Goal: Task Accomplishment & Management: Use online tool/utility

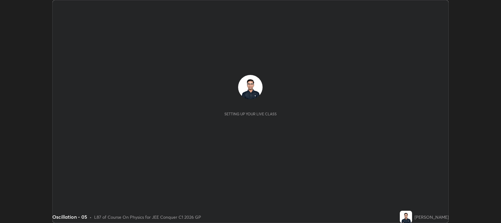
scroll to position [223, 501]
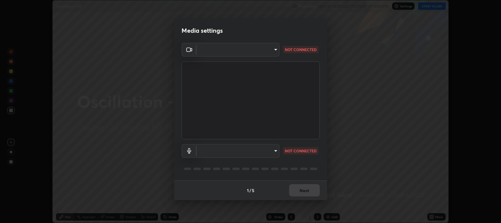
type input "97e3cd23c76f91fb91915eb68de44adfa811e639bdc8ba886a3eb3756a765973"
type input "default"
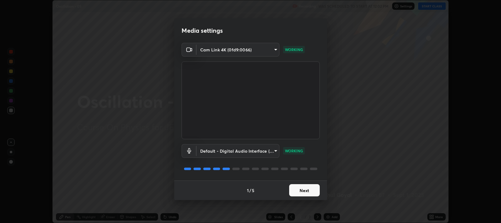
click at [304, 189] on button "Next" at bounding box center [304, 190] width 31 height 12
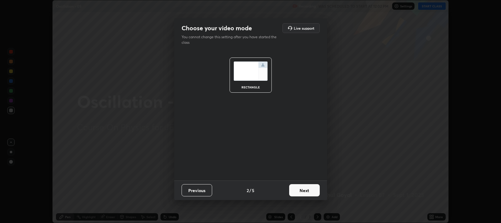
click at [303, 188] on button "Next" at bounding box center [304, 190] width 31 height 12
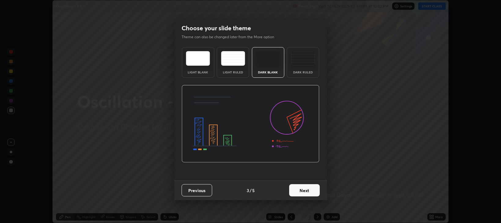
click at [307, 194] on button "Next" at bounding box center [304, 190] width 31 height 12
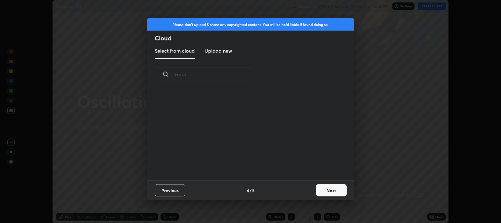
click at [325, 191] on button "Next" at bounding box center [331, 190] width 31 height 12
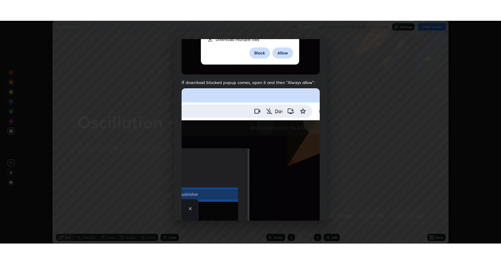
scroll to position [124, 0]
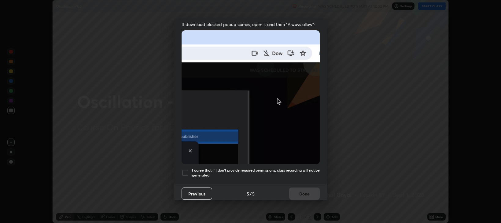
click at [250, 172] on h5 "I agree that if I don't provide required permissions, class recording will not …" at bounding box center [256, 172] width 128 height 9
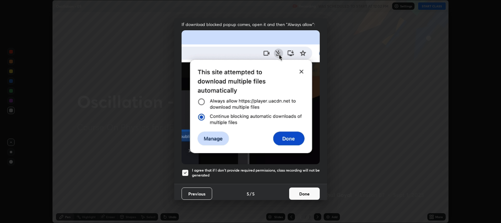
click at [291, 194] on button "Done" at bounding box center [304, 194] width 31 height 12
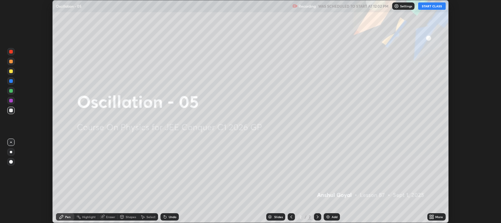
click at [433, 219] on icon at bounding box center [431, 216] width 5 height 5
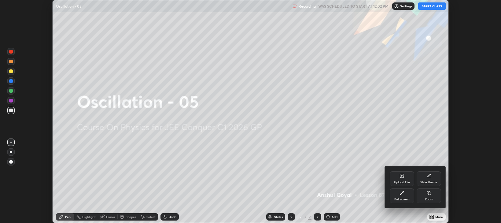
click at [397, 195] on div "Full screen" at bounding box center [402, 195] width 24 height 15
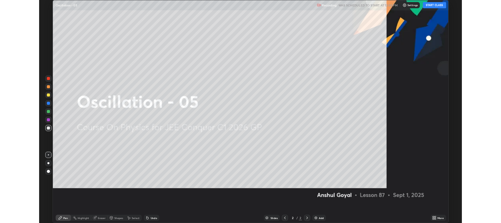
scroll to position [264, 501]
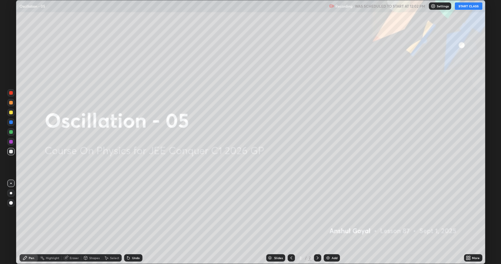
click at [468, 6] on button "START CLASS" at bounding box center [469, 5] width 28 height 7
click at [335, 223] on div "Add" at bounding box center [335, 258] width 6 height 3
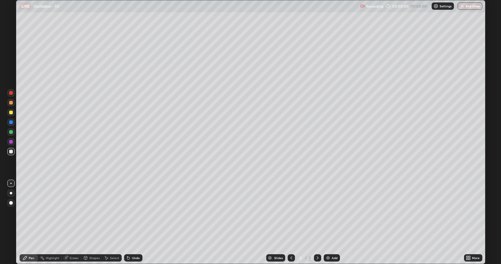
click at [77, 223] on div "Eraser" at bounding box center [74, 258] width 9 height 3
click at [10, 223] on div at bounding box center [10, 237] width 7 height 7
click at [31, 223] on div "Pen" at bounding box center [32, 258] width 6 height 3
click at [9, 192] on div at bounding box center [10, 193] width 7 height 7
click at [8, 111] on div at bounding box center [10, 112] width 7 height 7
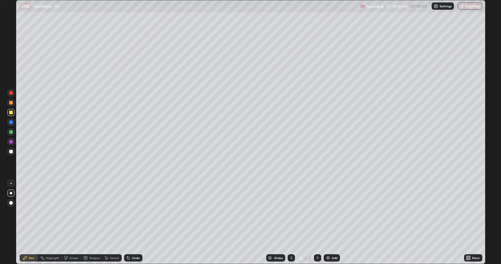
click at [132, 223] on div "Undo" at bounding box center [136, 258] width 8 height 3
click at [125, 223] on div "Undo" at bounding box center [133, 258] width 18 height 7
click at [128, 223] on icon at bounding box center [128, 258] width 2 height 2
click at [329, 223] on img at bounding box center [328, 258] width 5 height 5
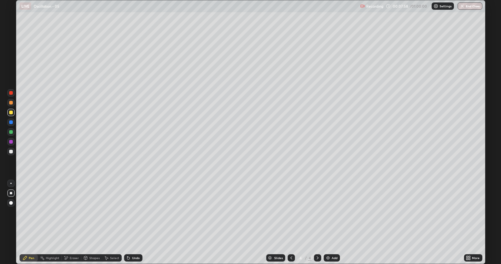
click at [11, 151] on div at bounding box center [11, 152] width 4 height 4
click at [330, 223] on div "Add" at bounding box center [332, 258] width 16 height 7
click at [134, 223] on div "Undo" at bounding box center [136, 258] width 8 height 3
click at [290, 223] on div at bounding box center [291, 258] width 7 height 7
click at [291, 223] on icon at bounding box center [291, 258] width 5 height 5
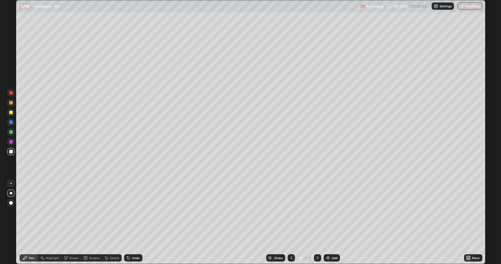
click at [317, 223] on icon at bounding box center [317, 258] width 5 height 5
click at [12, 112] on div at bounding box center [11, 113] width 4 height 4
click at [8, 151] on div at bounding box center [10, 151] width 7 height 7
click at [136, 223] on div "Undo" at bounding box center [136, 258] width 8 height 3
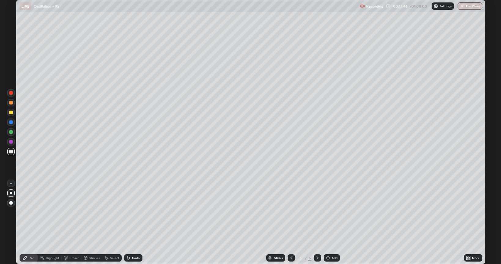
click at [333, 223] on div "Add" at bounding box center [332, 258] width 16 height 7
click at [132, 223] on div "Undo" at bounding box center [136, 258] width 8 height 3
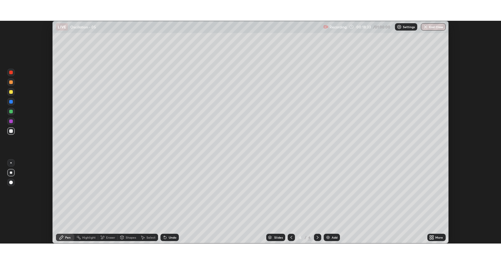
scroll to position [30368, 30089]
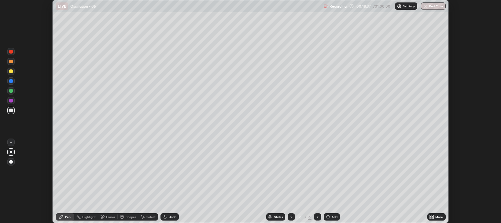
click at [432, 217] on icon at bounding box center [431, 216] width 5 height 5
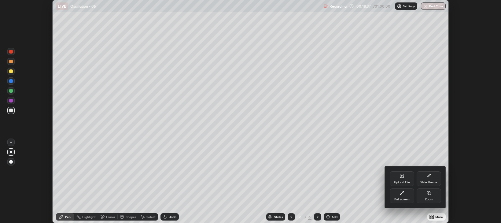
click at [405, 192] on div "Full screen" at bounding box center [402, 195] width 24 height 15
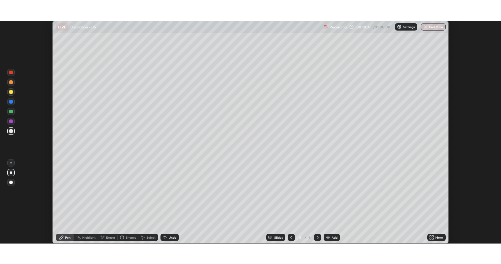
scroll to position [264, 501]
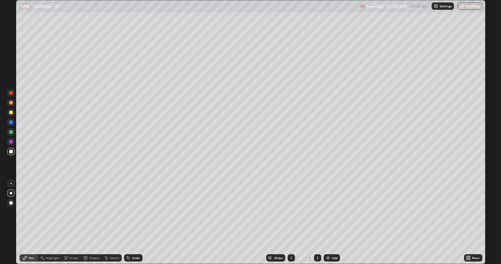
click at [135, 223] on div "Undo" at bounding box center [136, 258] width 8 height 3
click at [10, 113] on div at bounding box center [11, 113] width 4 height 4
click at [14, 155] on div at bounding box center [10, 152] width 7 height 10
click at [11, 105] on div at bounding box center [10, 102] width 7 height 7
click at [10, 152] on div at bounding box center [11, 152] width 4 height 4
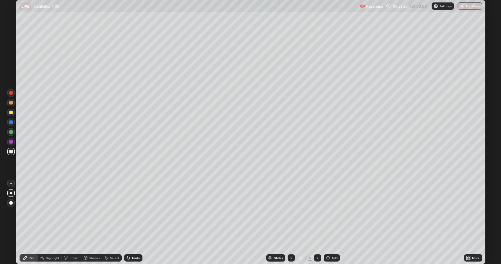
click at [277, 223] on div "Slides" at bounding box center [278, 258] width 9 height 3
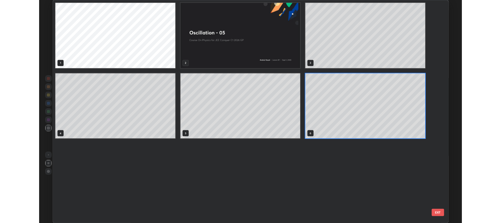
scroll to position [262, 466]
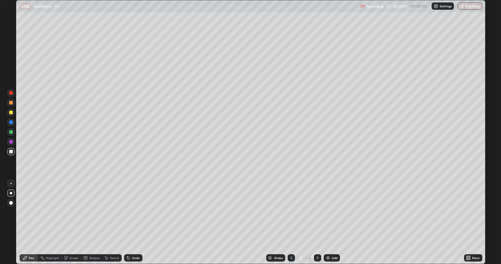
click at [316, 223] on icon at bounding box center [317, 258] width 5 height 5
click at [317, 223] on icon at bounding box center [317, 258] width 5 height 5
click at [291, 223] on icon at bounding box center [291, 258] width 5 height 5
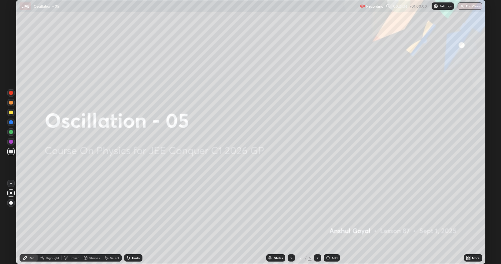
click at [317, 223] on icon at bounding box center [317, 258] width 5 height 5
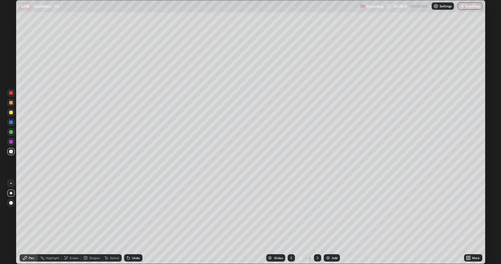
click at [315, 223] on div at bounding box center [317, 258] width 7 height 12
click at [318, 223] on icon at bounding box center [317, 258] width 5 height 5
click at [332, 223] on div "Add" at bounding box center [335, 258] width 6 height 3
click at [9, 144] on div at bounding box center [10, 141] width 7 height 7
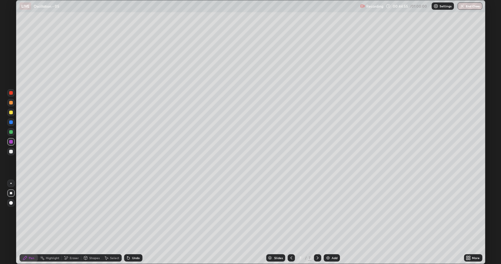
click at [10, 154] on div at bounding box center [10, 151] width 7 height 7
click at [329, 223] on img at bounding box center [328, 258] width 5 height 5
click at [289, 223] on icon at bounding box center [291, 258] width 5 height 5
click at [318, 223] on icon at bounding box center [317, 258] width 5 height 5
click at [136, 223] on div "Undo" at bounding box center [136, 258] width 8 height 3
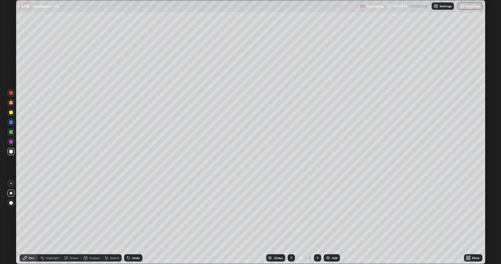
click at [131, 223] on div "Undo" at bounding box center [133, 258] width 18 height 7
click at [291, 223] on icon at bounding box center [291, 258] width 5 height 5
click at [320, 223] on div at bounding box center [317, 258] width 7 height 7
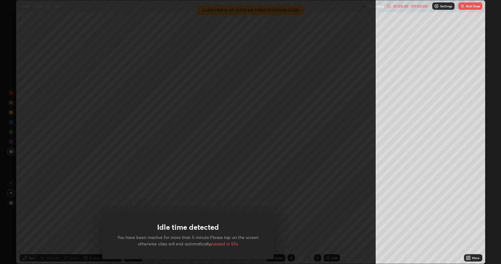
click at [466, 7] on button "End Class" at bounding box center [471, 5] width 24 height 7
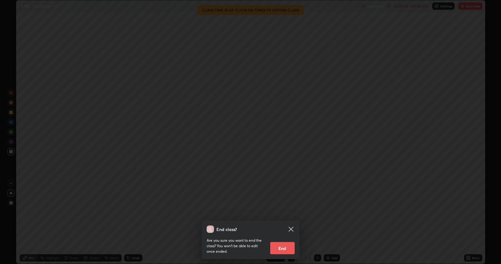
click at [287, 223] on button "End" at bounding box center [282, 248] width 24 height 12
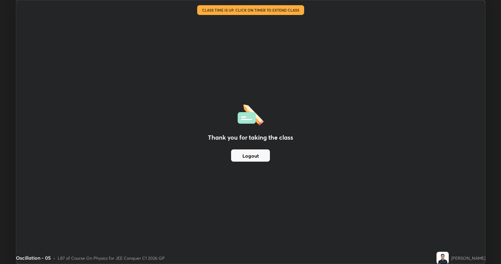
click at [116, 123] on div "Thank you for taking the class Logout" at bounding box center [250, 132] width 469 height 264
click at [115, 122] on div "Thank you for taking the class Logout" at bounding box center [250, 132] width 469 height 264
click at [106, 166] on div "Thank you for taking the class Logout" at bounding box center [250, 132] width 469 height 264
click at [131, 129] on div "Thank you for taking the class Logout" at bounding box center [250, 132] width 469 height 264
click at [216, 60] on div "Thank you for taking the class Logout" at bounding box center [250, 132] width 469 height 264
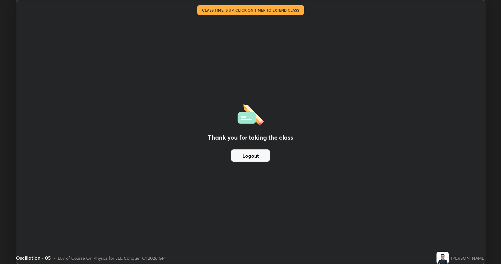
click at [216, 55] on div "Thank you for taking the class Logout" at bounding box center [250, 132] width 469 height 264
click at [207, 46] on div "Thank you for taking the class Logout" at bounding box center [250, 132] width 469 height 264
click at [163, 130] on div "Thank you for taking the class Logout" at bounding box center [250, 132] width 469 height 264
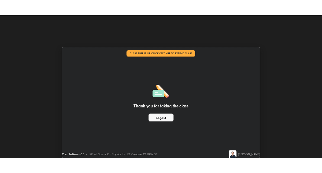
scroll to position [30417, 30269]
